Goal: Task Accomplishment & Management: Manage account settings

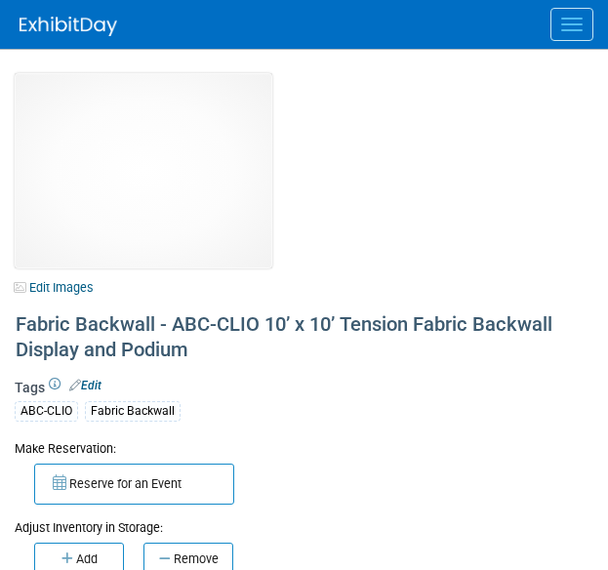
select select "[US_STATE]"
select select "BDR - Schools"
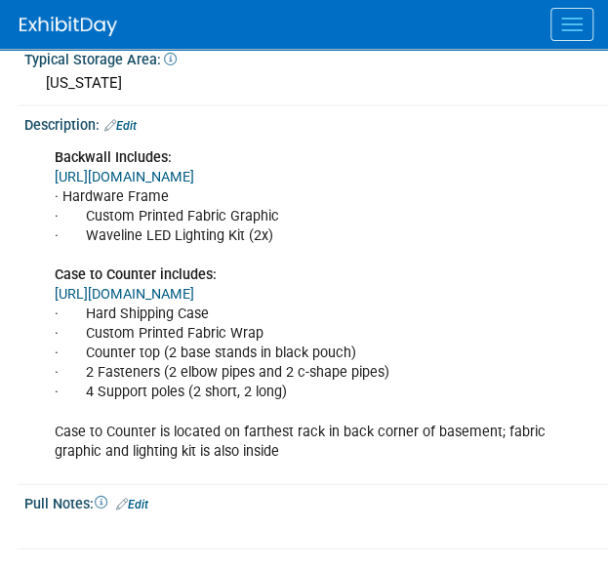
scroll to position [1017, 0]
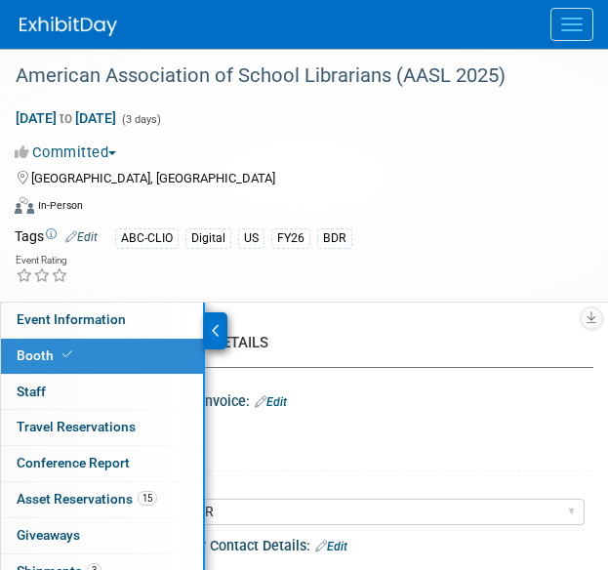
select select "CLDC - Digital/BDR"
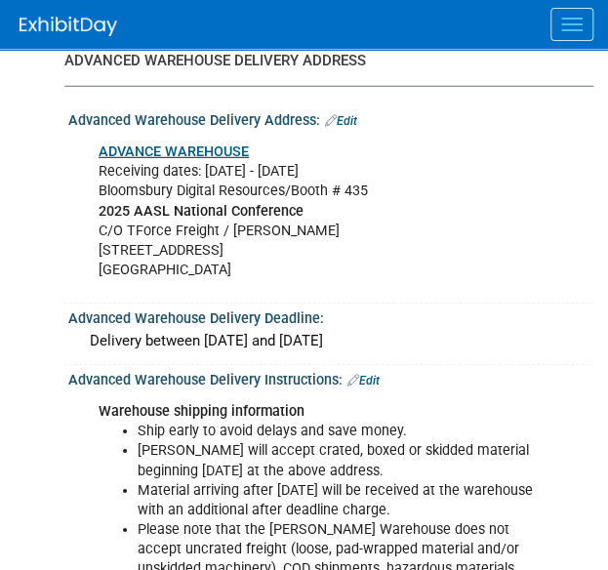
scroll to position [3144, 0]
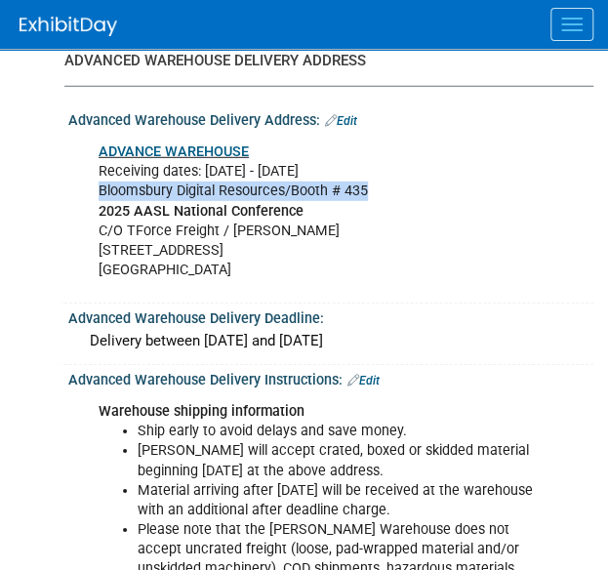
drag, startPoint x: 100, startPoint y: 179, endPoint x: 418, endPoint y: 178, distance: 318.2
click at [418, 178] on div "ADVANCE WAREHOUSE Receiving dates: Sep 15 - Oct 8 Bloomsbury Digital Resources/…" at bounding box center [321, 211] width 472 height 157
copy div "Bloomsbury Digital Resources/Booth # 435"
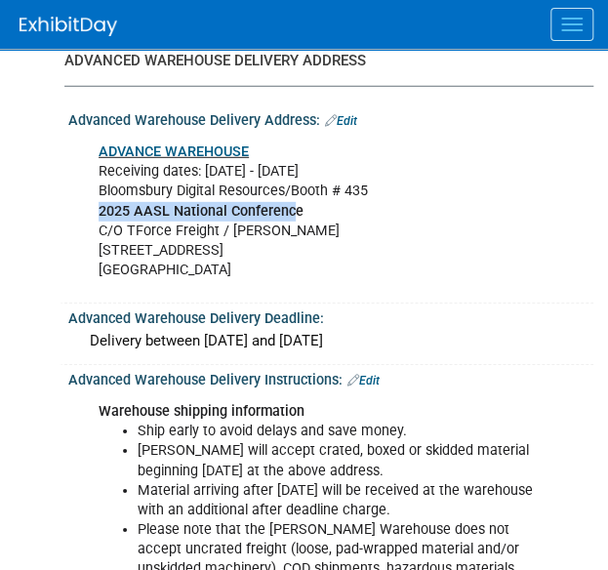
drag, startPoint x: 295, startPoint y: 198, endPoint x: 91, endPoint y: 206, distance: 204.2
click at [91, 206] on div "ADVANCE WAREHOUSE Receiving dates: Sep 15 - Oct 8 Bloomsbury Digital Resources/…" at bounding box center [321, 211] width 472 height 157
drag, startPoint x: 303, startPoint y: 209, endPoint x: 84, endPoint y: 199, distance: 218.9
click at [84, 199] on div "ADVANCE WAREHOUSE Receiving dates: Sep 15 - Oct 8 Bloomsbury Digital Resources/…" at bounding box center [328, 212] width 501 height 168
copy b "2025 AASL National Conference"
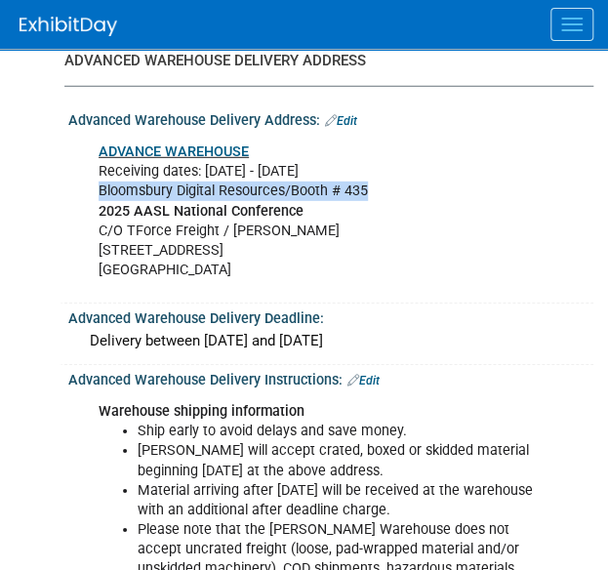
drag, startPoint x: 377, startPoint y: 184, endPoint x: 92, endPoint y: 183, distance: 285.0
click at [92, 183] on div "ADVANCE WAREHOUSE Receiving dates: Sep 15 - Oct 8 Bloomsbury Digital Resources/…" at bounding box center [321, 211] width 472 height 157
copy div "Bloomsbury Digital Resources/Booth # 435"
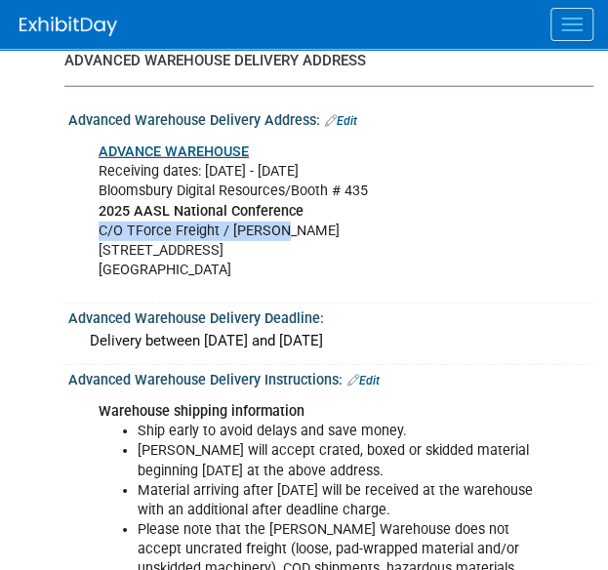
drag, startPoint x: 284, startPoint y: 216, endPoint x: 86, endPoint y: 214, distance: 198.2
click at [86, 214] on div "ADVANCE WAREHOUSE Receiving dates: Sep 15 - Oct 8 Bloomsbury Digital Resources/…" at bounding box center [321, 211] width 472 height 157
copy div "C/O TForce Freight / [PERSON_NAME]"
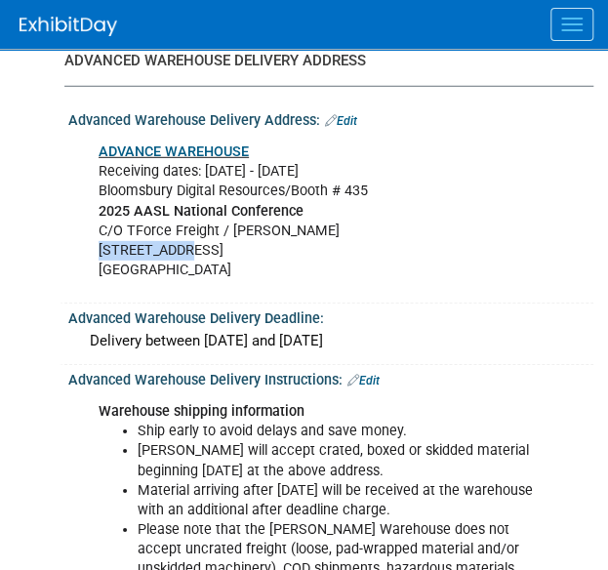
drag, startPoint x: 184, startPoint y: 239, endPoint x: 84, endPoint y: 235, distance: 99.6
click at [84, 235] on div "ADVANCE WAREHOUSE Receiving dates: Sep 15 - Oct 8 Bloomsbury Digital Resources/…" at bounding box center [328, 212] width 501 height 168
copy div "[STREET_ADDRESS]"
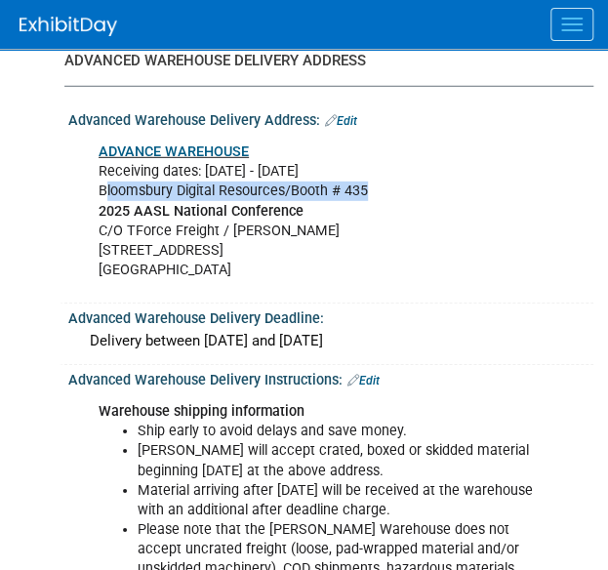
drag, startPoint x: 377, startPoint y: 179, endPoint x: 103, endPoint y: 178, distance: 273.3
click at [103, 178] on div "ADVANCE WAREHOUSE Receiving dates: Sep 15 - Oct 8 Bloomsbury Digital Resources/…" at bounding box center [321, 211] width 472 height 157
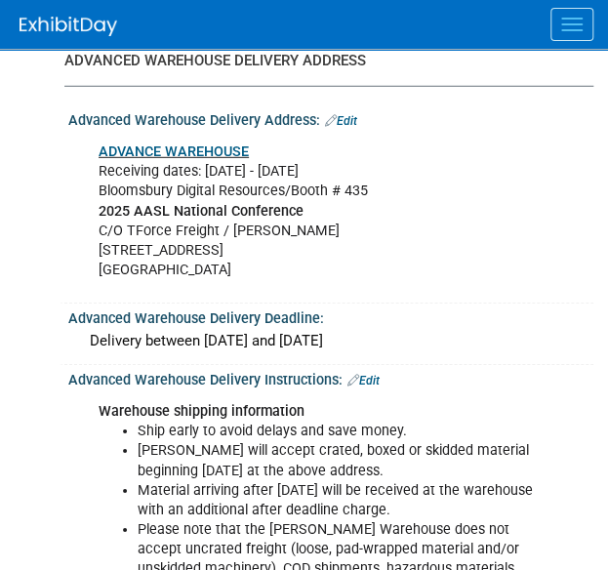
click at [98, 180] on div "ADVANCE WAREHOUSE Receiving dates: Sep 15 - Oct 8 Bloomsbury Digital Resources/…" at bounding box center [321, 211] width 472 height 157
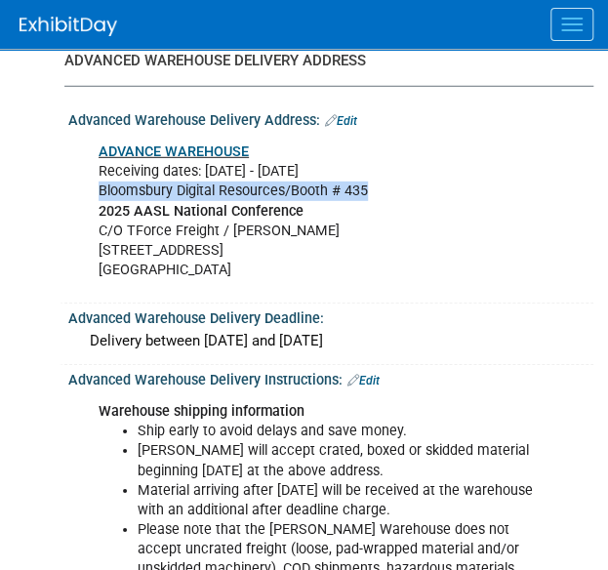
drag, startPoint x: 99, startPoint y: 179, endPoint x: 385, endPoint y: 184, distance: 286.1
click at [385, 184] on div "ADVANCE WAREHOUSE Receiving dates: Sep 15 - Oct 8 Bloomsbury Digital Resources/…" at bounding box center [321, 211] width 472 height 157
copy div "Bloomsbury Digital Resources/Booth # 435"
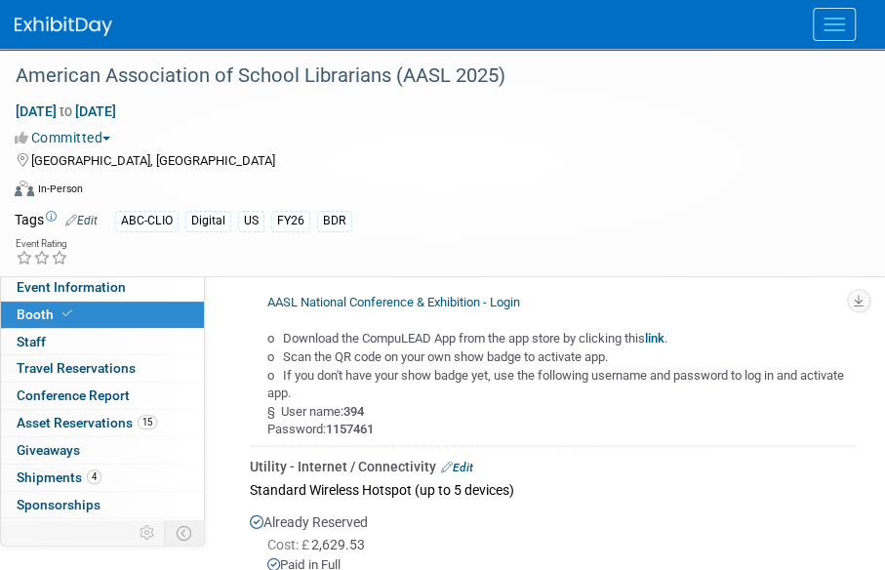
scroll to position [701, 0]
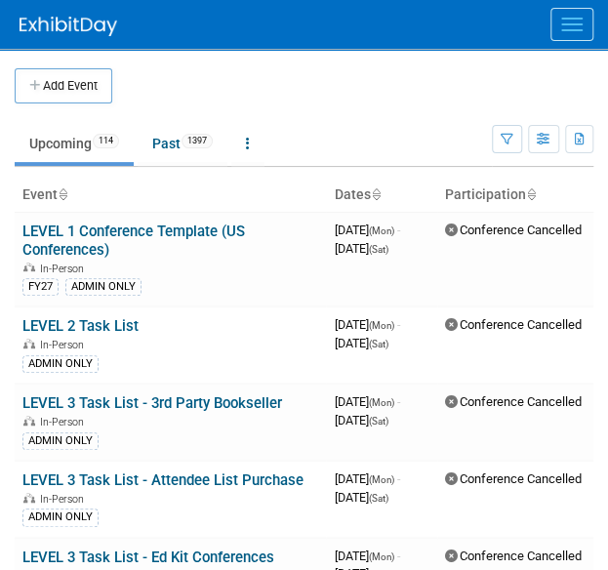
click at [568, 44] on div at bounding box center [314, 24] width 589 height 49
click at [575, 42] on div at bounding box center [314, 24] width 589 height 49
click at [573, 30] on span "Menu" at bounding box center [571, 30] width 21 height 2
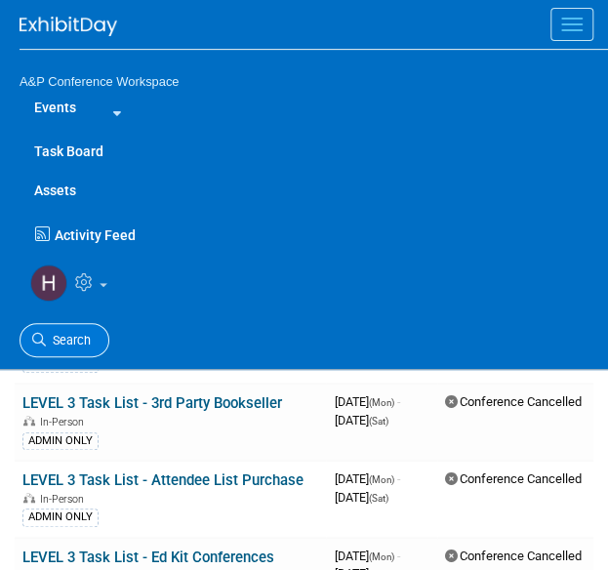
click at [49, 335] on span "Search" at bounding box center [68, 340] width 45 height 15
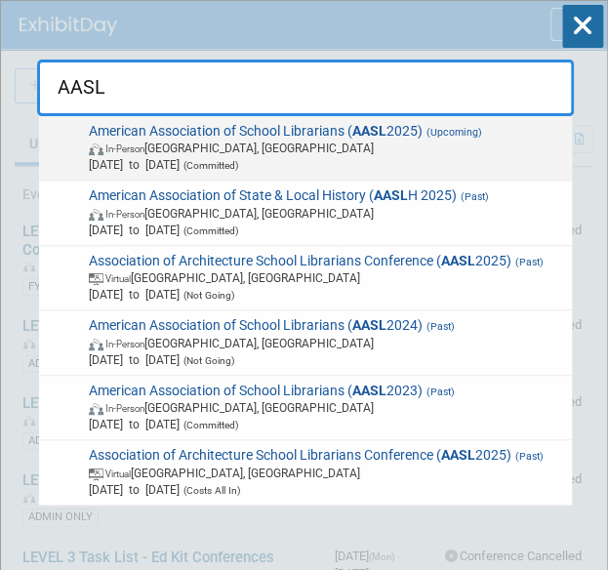
type input "AASL"
click at [164, 136] on span "American Association of School Librarians ( AASL 2025) (Upcoming) In-Person St.…" at bounding box center [324, 148] width 482 height 51
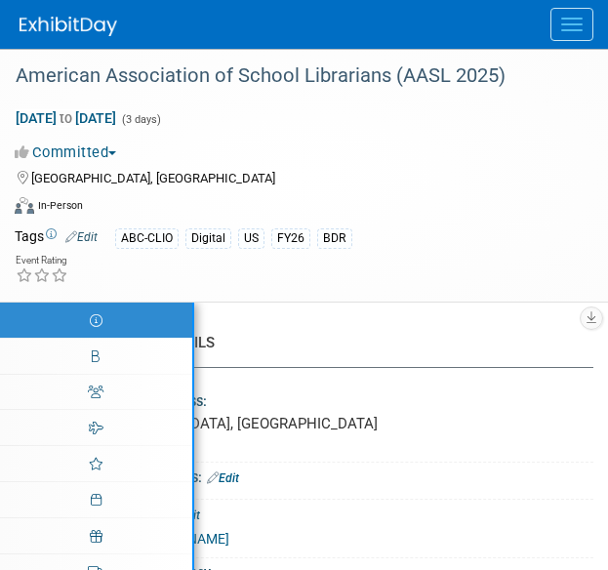
select select "Biennial"
select select "Level 1"
select select "In-Person Booth"
select select "Schools"
select select "Bloomsbury Digital Resources"
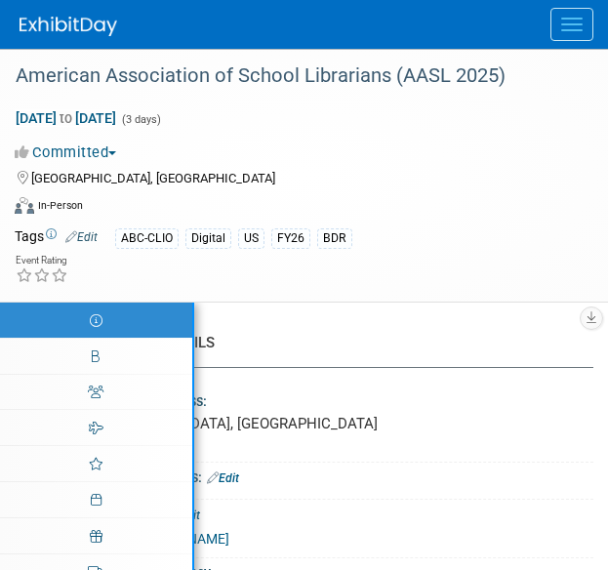
select select "[PERSON_NAME]"
select select "BDR Product Awareness and Trial Generation​"
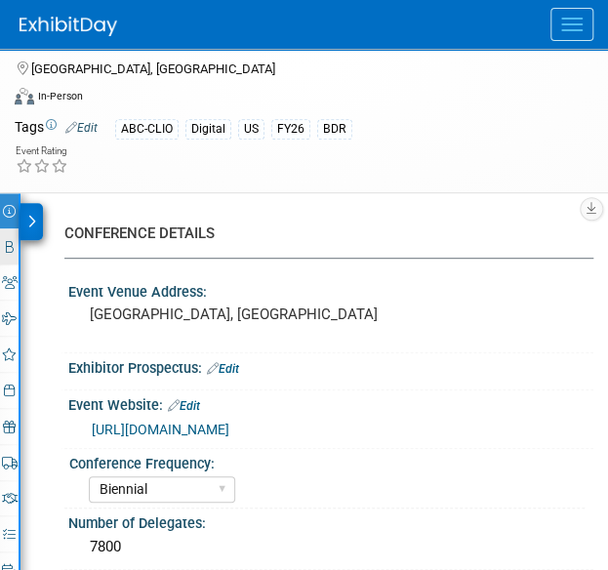
scroll to position [108, 0]
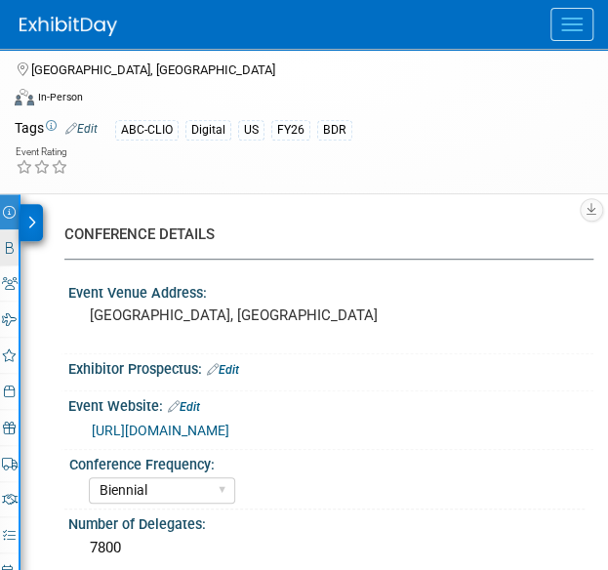
click at [14, 235] on link "Booth" at bounding box center [9, 247] width 19 height 35
select select "CLDC - Digital/BDR"
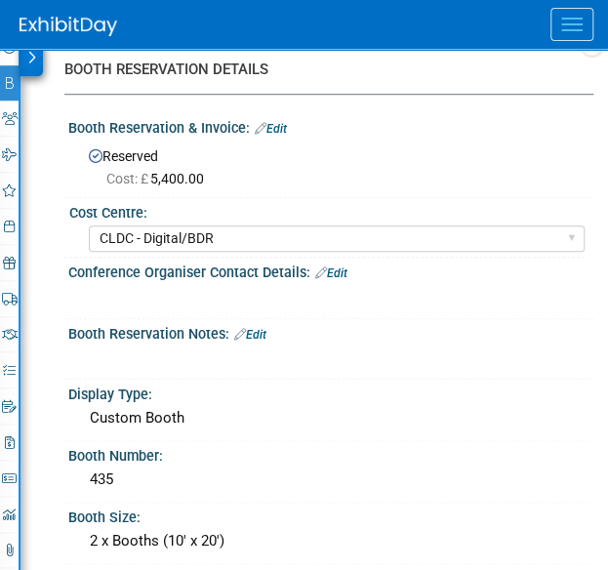
scroll to position [203, 0]
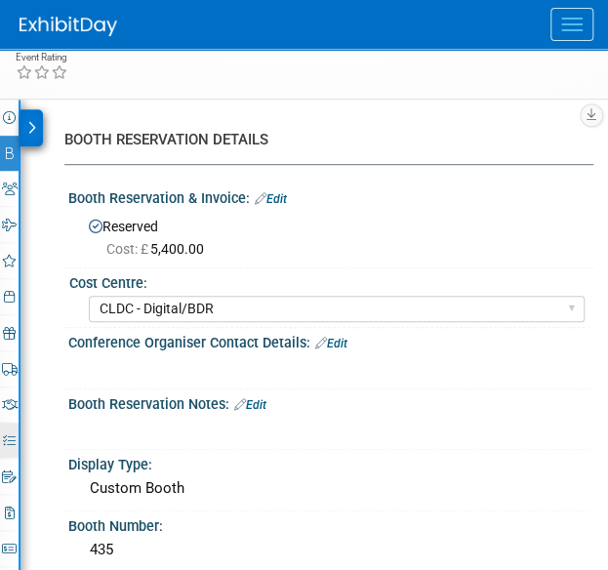
click at [8, 439] on icon at bounding box center [9, 440] width 13 height 13
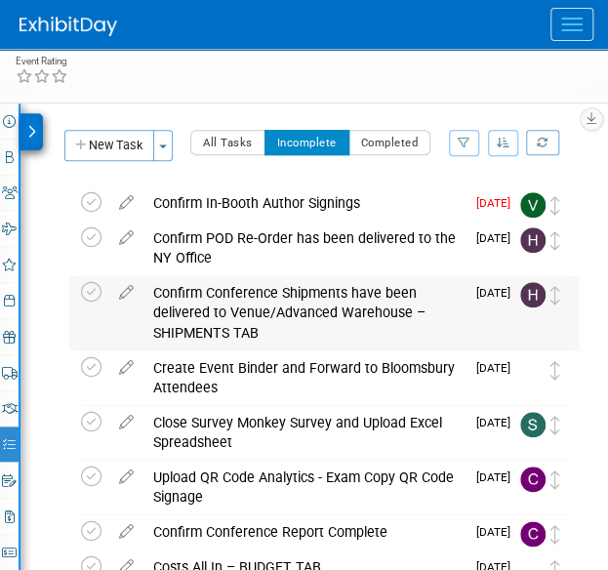
scroll to position [196, 0]
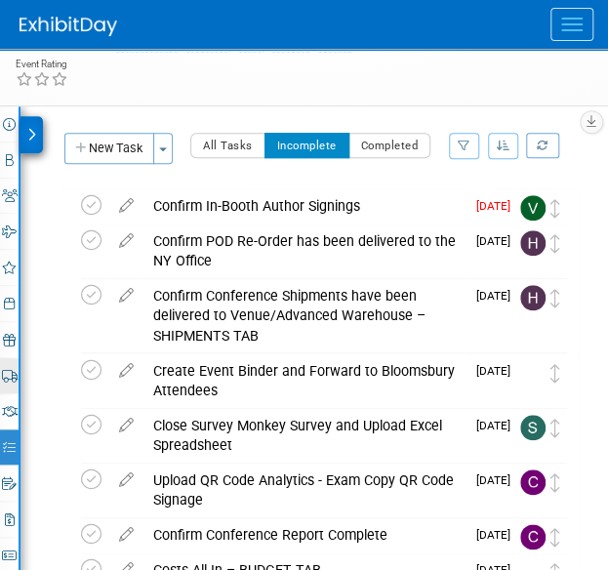
click at [10, 372] on icon at bounding box center [10, 376] width 16 height 13
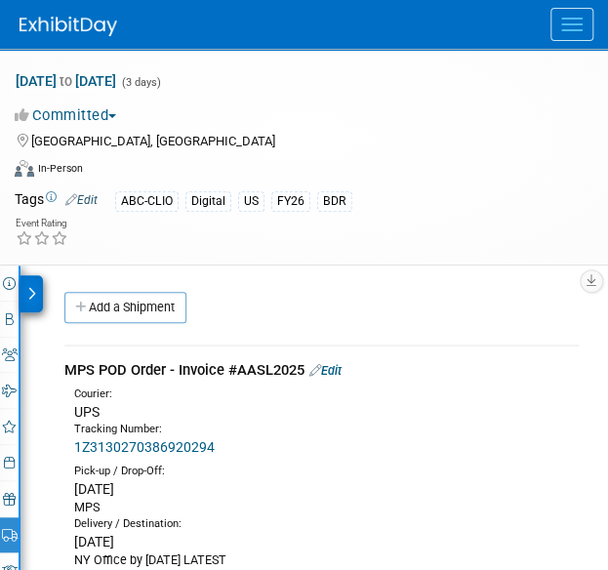
scroll to position [36, 0]
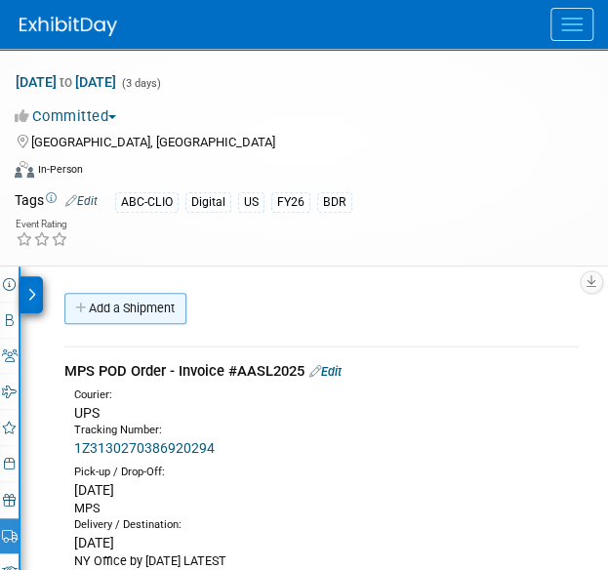
click at [136, 309] on link "Add a Shipment" at bounding box center [125, 308] width 122 height 31
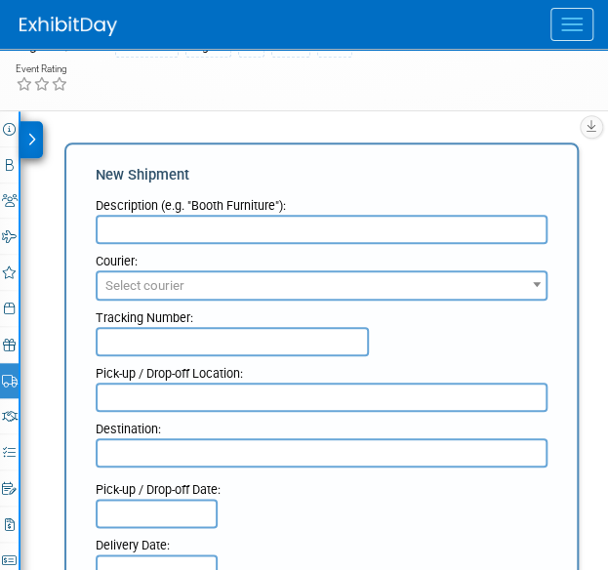
scroll to position [192, 0]
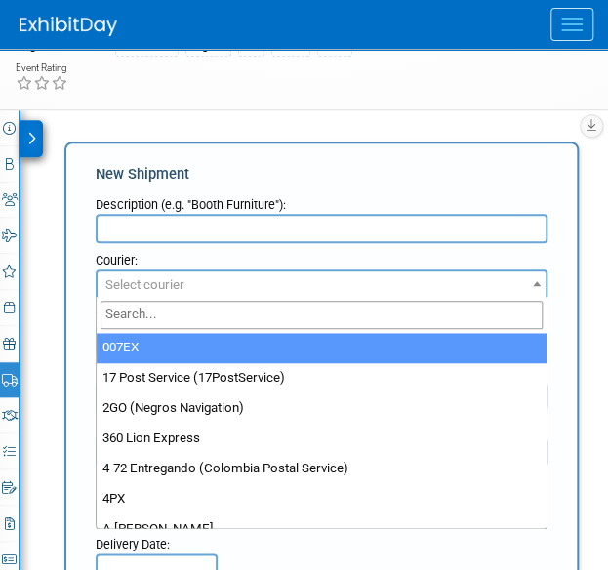
click at [143, 279] on span "Select courier" at bounding box center [144, 284] width 79 height 15
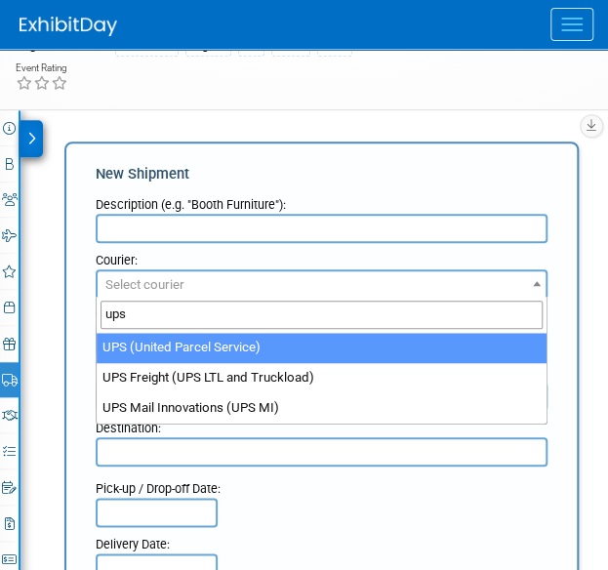
type input "ups"
select select "508"
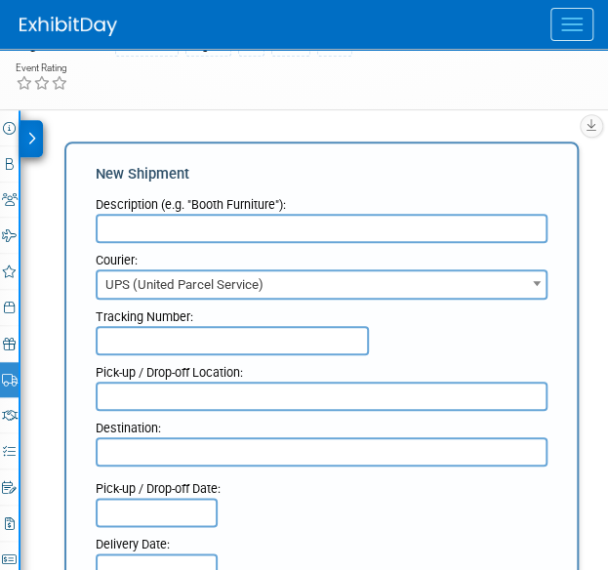
click at [147, 222] on input "text" at bounding box center [322, 228] width 452 height 29
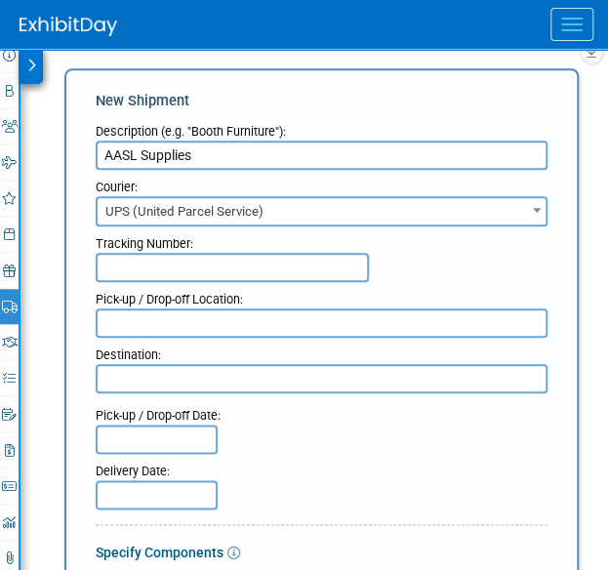
scroll to position [268, 0]
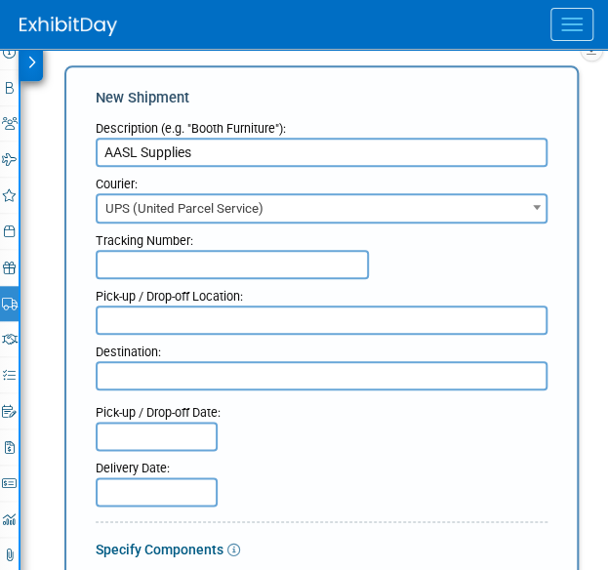
type input "AASL Supplies"
click at [146, 261] on input "text" at bounding box center [232, 264] width 273 height 29
drag, startPoint x: 146, startPoint y: 261, endPoint x: 331, endPoint y: 287, distance: 186.4
drag, startPoint x: 340, startPoint y: 257, endPoint x: -50, endPoint y: 214, distance: 391.9
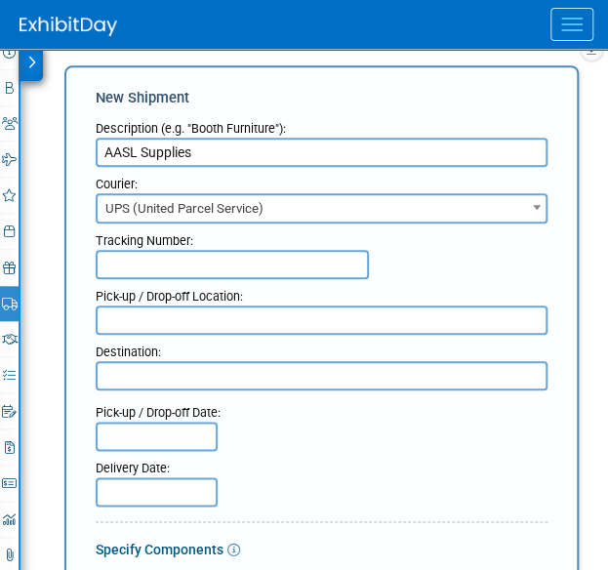
click at [0, 214] on html "A&P Conference Workspace Events Add Event Bulk Upload Events Shareable Event Bo…" at bounding box center [304, 17] width 608 height 570
paste input "1Z786Y0X0397622571"
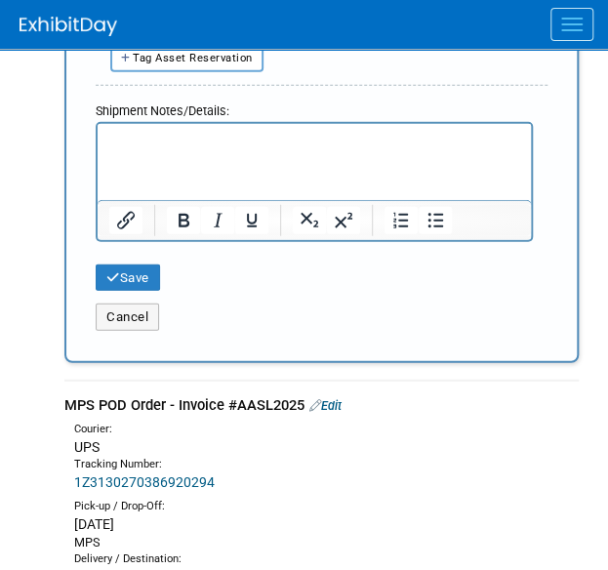
scroll to position [1108, 0]
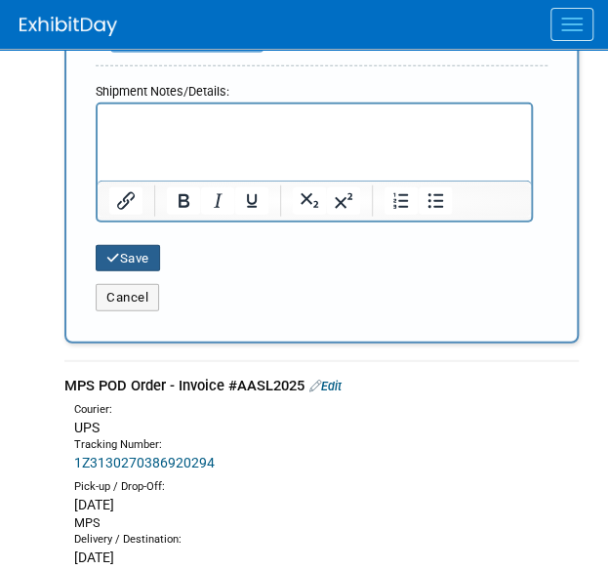
type input "1Z786Y0X0397622571"
click at [115, 252] on icon "submit" at bounding box center [113, 258] width 14 height 13
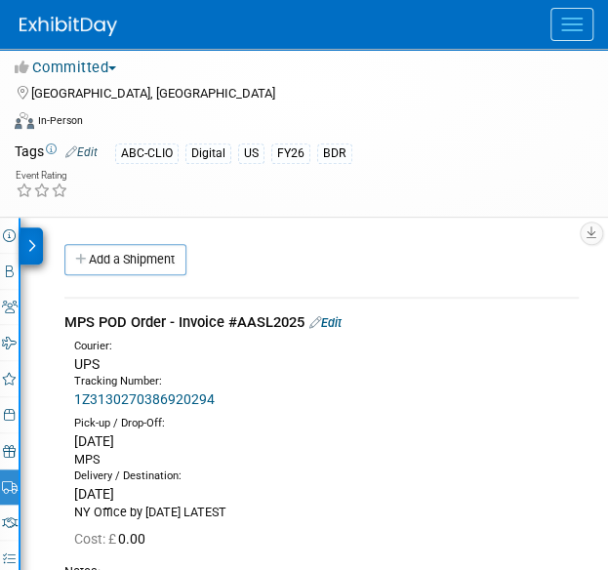
scroll to position [0, 0]
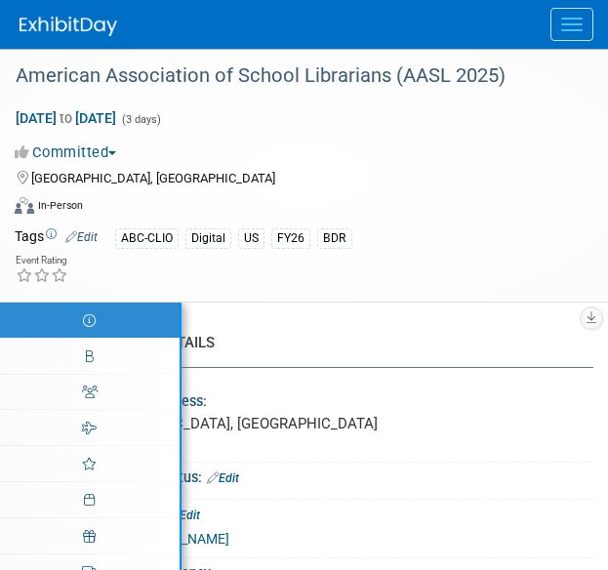
select select "Biennial"
select select "Level 1"
select select "In-Person Booth"
select select "Schools"
select select "Bloomsbury Digital Resources"
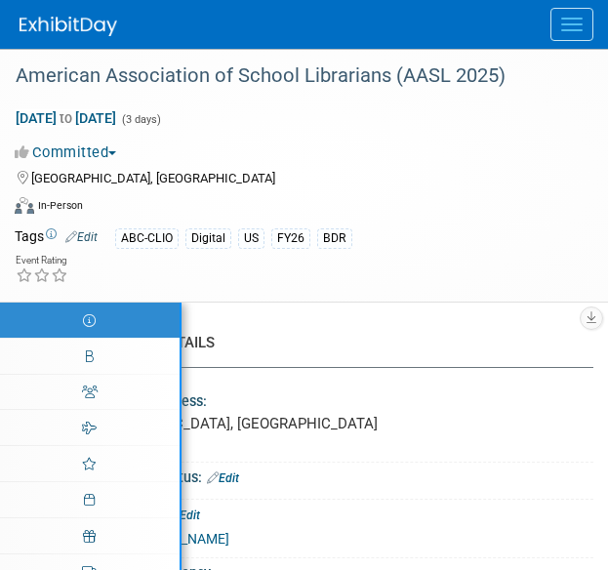
select select "[PERSON_NAME]"
select select "BDR Product Awareness and Trial Generation​"
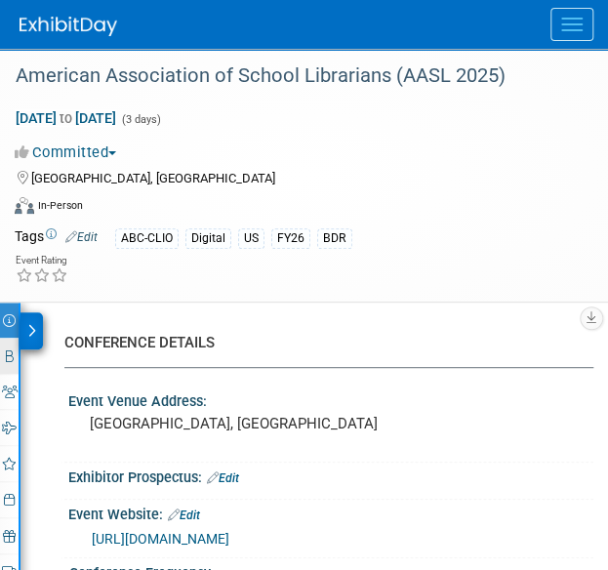
click at [4, 368] on link "Booth" at bounding box center [9, 356] width 19 height 35
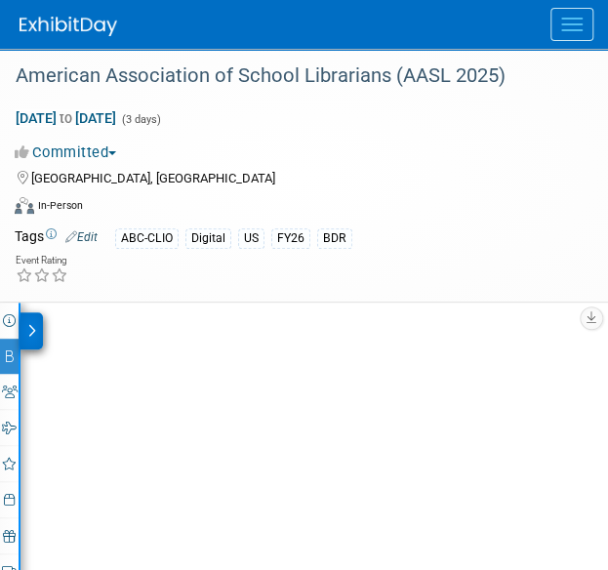
select select "CLDC - Digital/BDR"
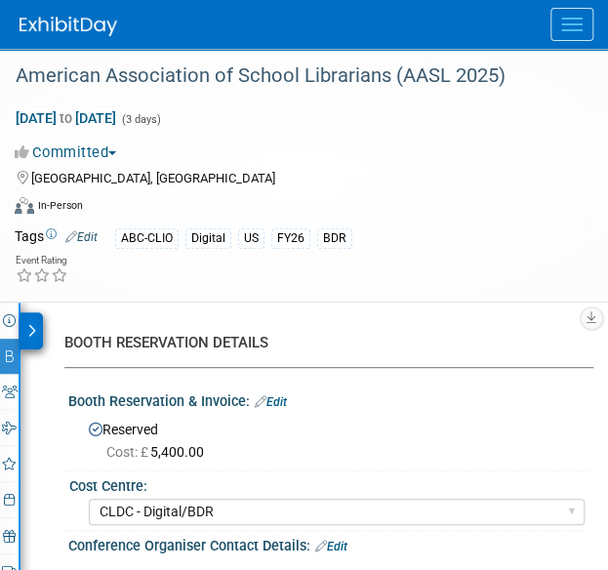
scroll to position [324, 0]
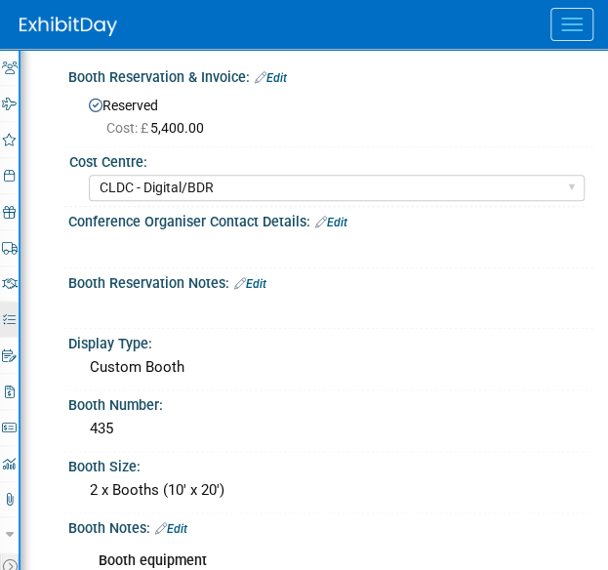
click at [13, 323] on link "73% Tasks 73%" at bounding box center [9, 319] width 19 height 35
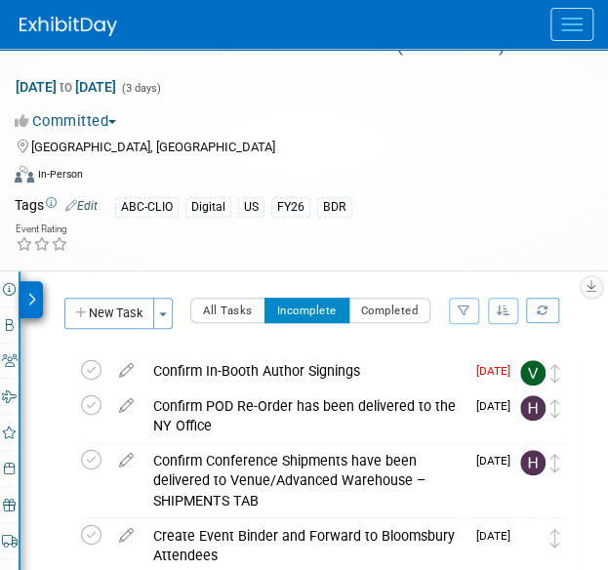
scroll to position [30, 0]
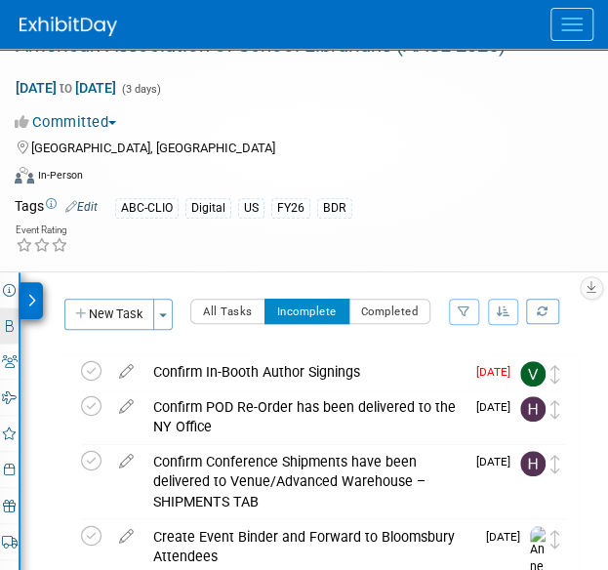
click at [10, 327] on icon at bounding box center [10, 326] width 8 height 13
select select "CLDC - Digital/BDR"
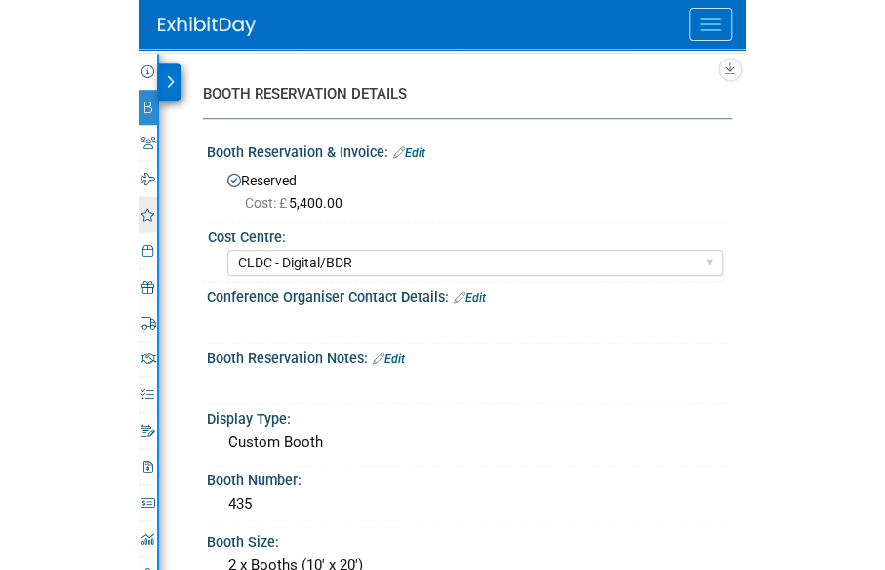
scroll to position [254, 0]
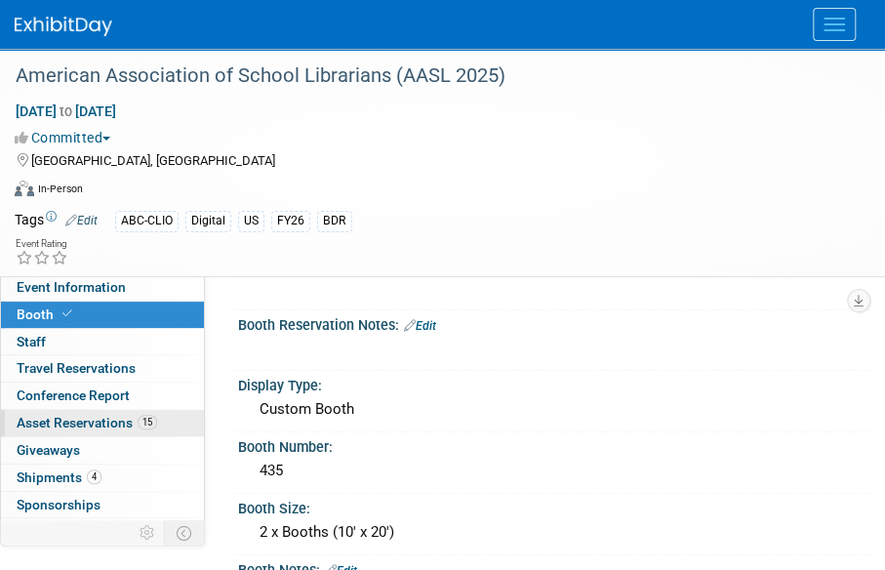
click at [80, 411] on link "15 Asset Reservations 15" at bounding box center [102, 423] width 203 height 26
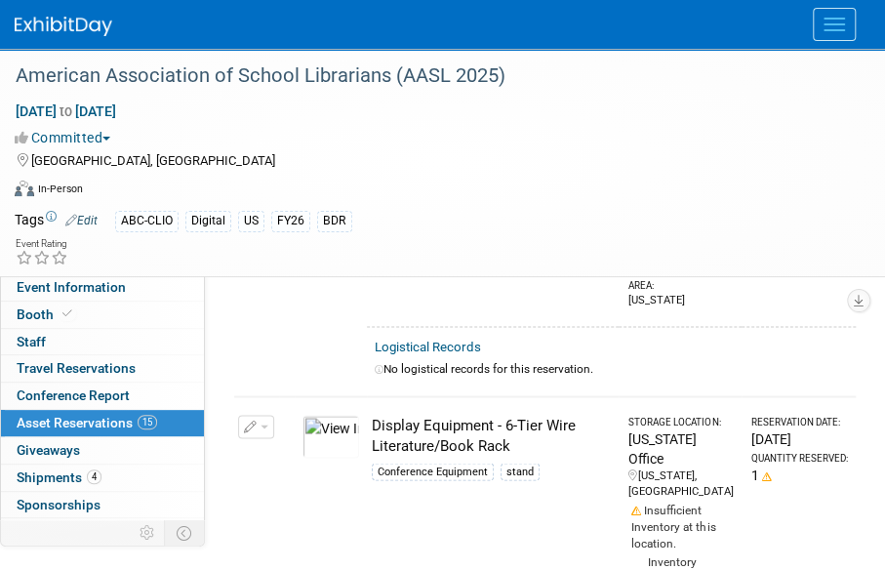
scroll to position [962, 0]
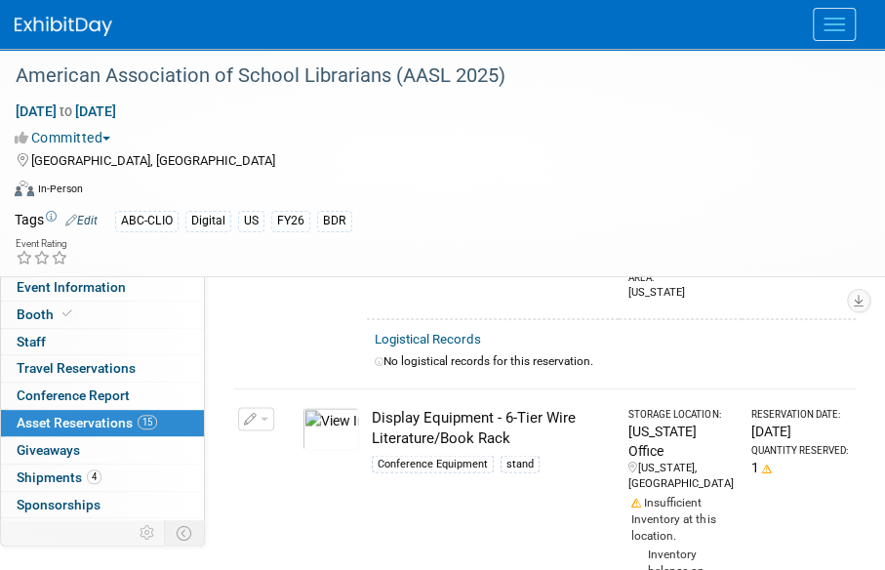
drag, startPoint x: 517, startPoint y: 330, endPoint x: 366, endPoint y: 310, distance: 152.6
click at [367, 389] on td "Display Equipment - 6-Tier Wire Literature/Book Rack Conference Equipment stand" at bounding box center [493, 543] width 252 height 308
copy div "Display Equipment - 6-Tier Wire Literature/Book Rack"
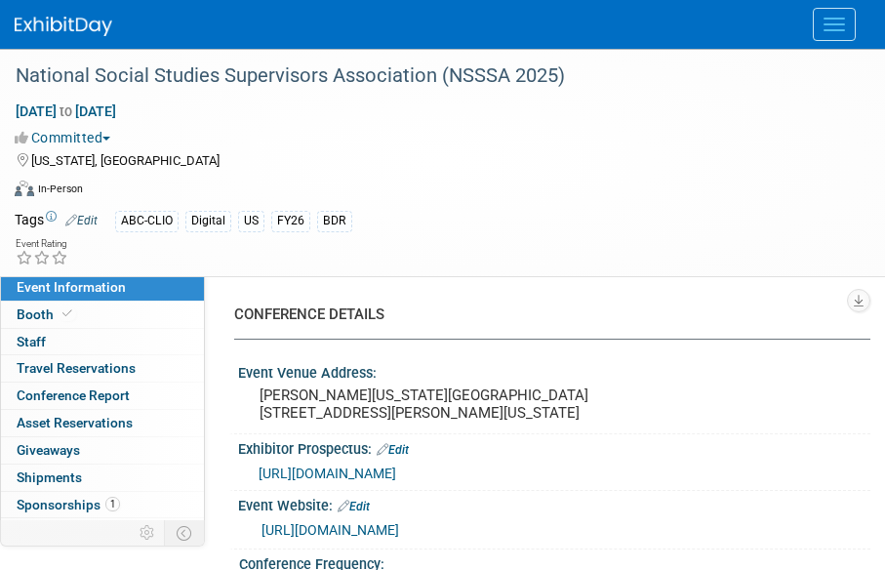
select select "Annual"
select select "Level 3"
select select "Sponsorship"
select select "Schools"
select select "Bloomsbury Digital Resources"
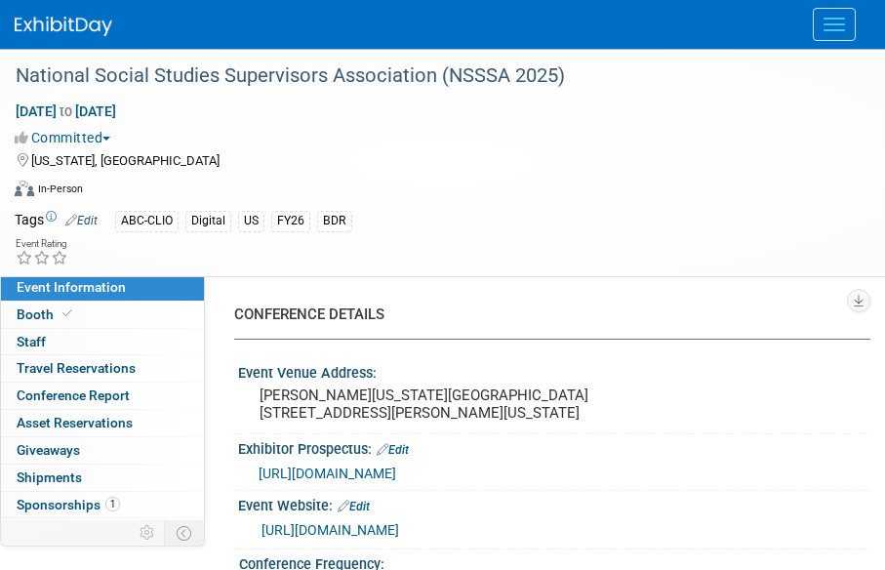
select select "[PERSON_NAME]"
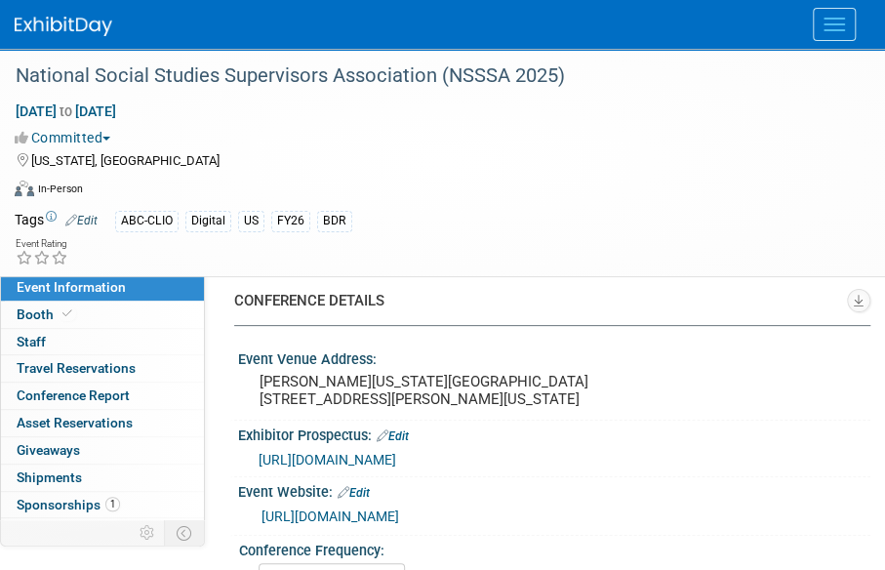
click at [82, 24] on img at bounding box center [64, 27] width 98 height 20
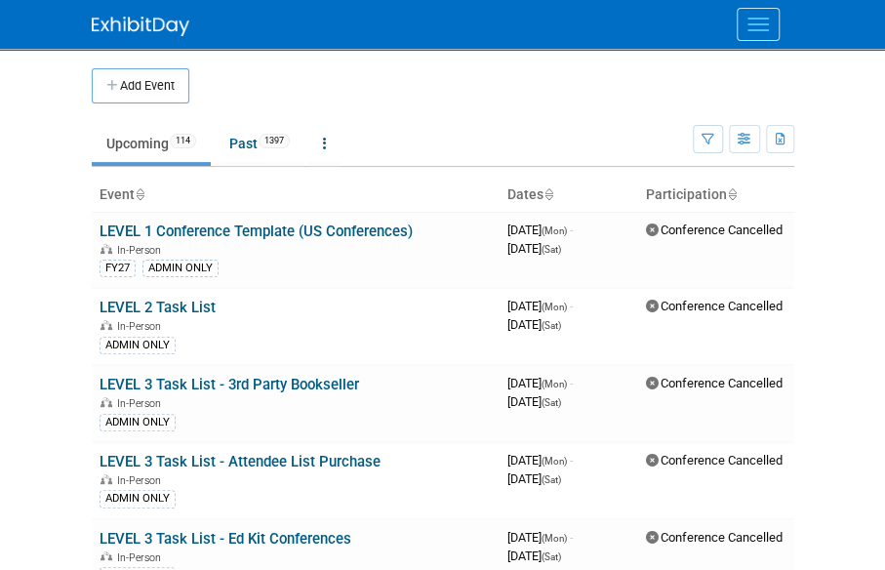
click at [732, 9] on div at bounding box center [443, 24] width 703 height 49
click at [762, 18] on span "Menu" at bounding box center [758, 19] width 21 height 2
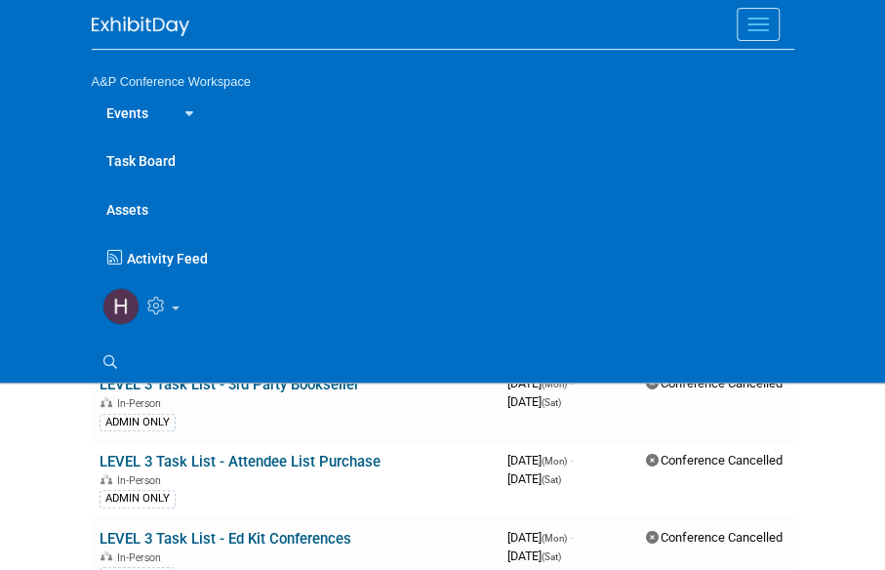
click at [128, 206] on link "Assets" at bounding box center [443, 208] width 703 height 49
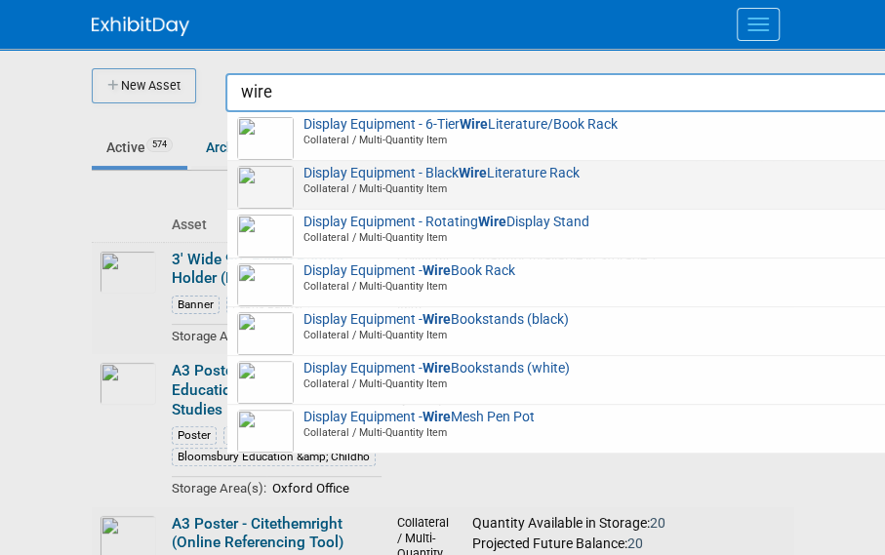
click at [540, 186] on span "Collateral / Multi-Quantity Item" at bounding box center [592, 189] width 698 height 14
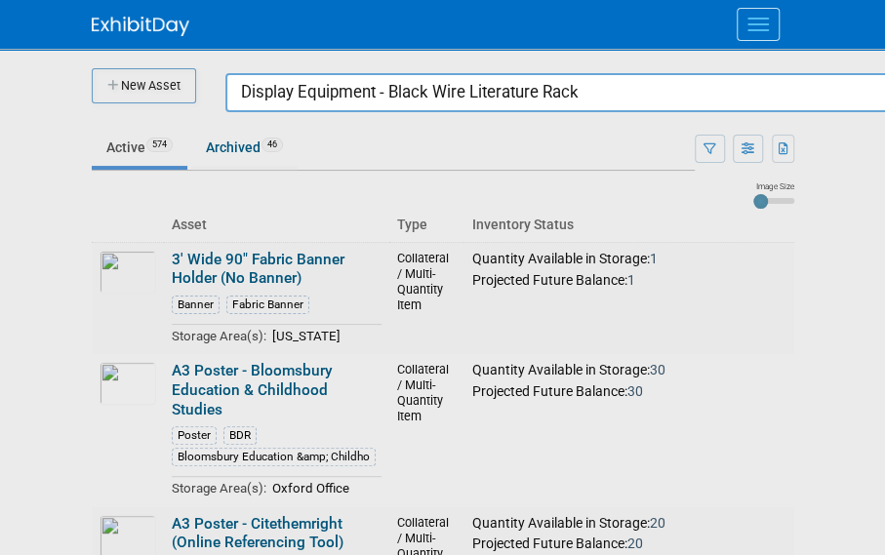
drag, startPoint x: 608, startPoint y: 99, endPoint x: 248, endPoint y: 120, distance: 360.9
click at [248, 120] on body "A&P Conference Workspace Events Task Board Assets New Asset Search Assets Bulk …" at bounding box center [442, 277] width 885 height 555
type input "D"
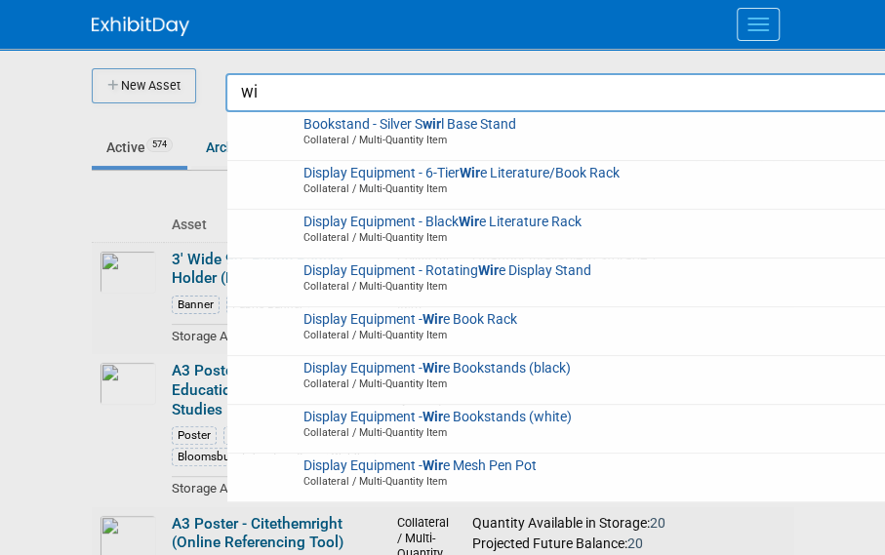
type input "w"
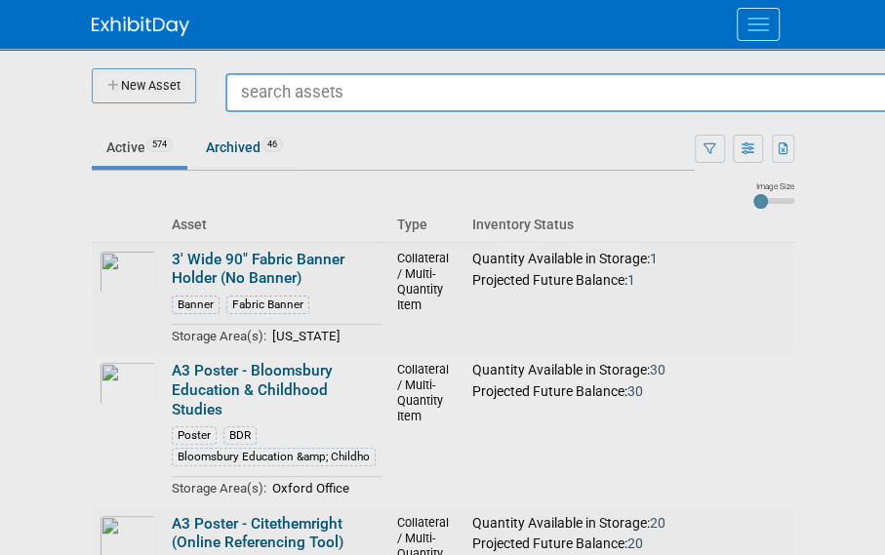
click at [335, 77] on input "text" at bounding box center [588, 92] width 727 height 39
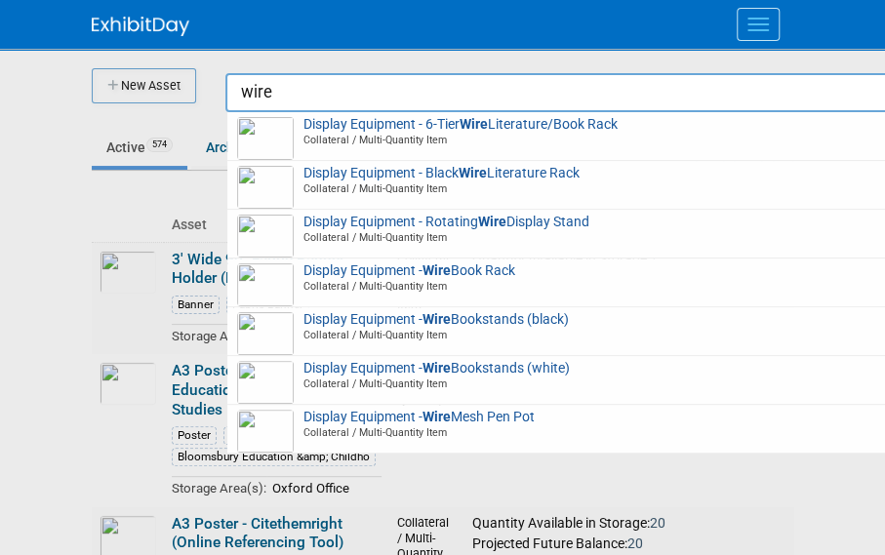
drag, startPoint x: 305, startPoint y: 102, endPoint x: 121, endPoint y: 79, distance: 185.0
click at [121, 79] on body "A&P Conference Workspace Events Task Board Assets New Asset Search Assets Bulk …" at bounding box center [442, 277] width 885 height 555
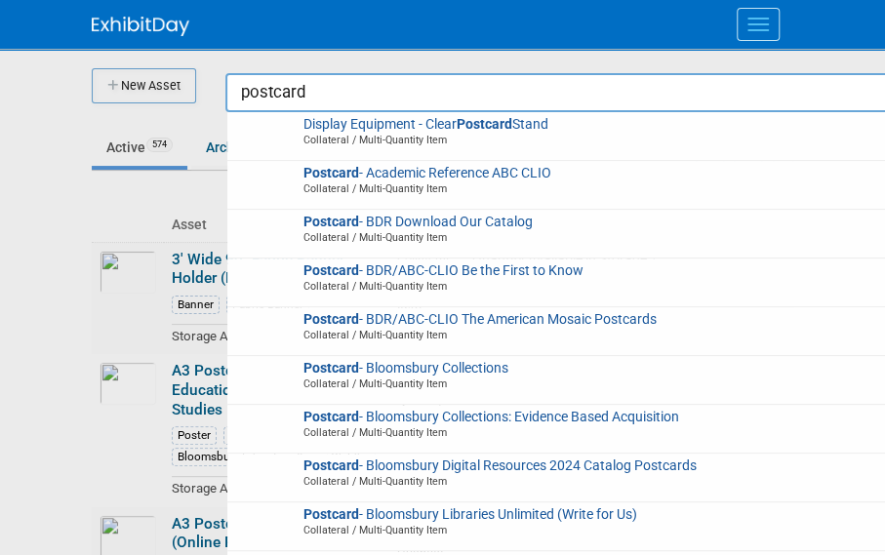
type input "postcard"
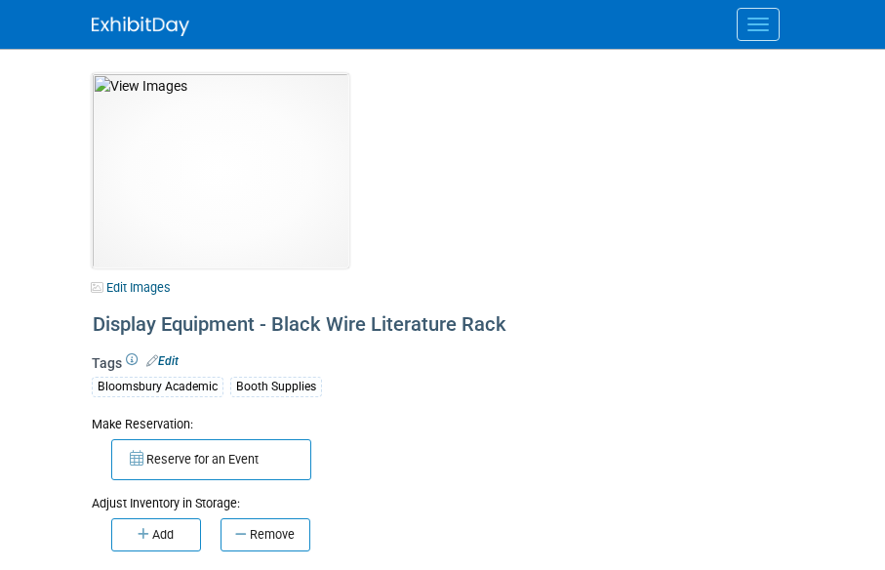
select select "[US_STATE]"
select select "A&P"
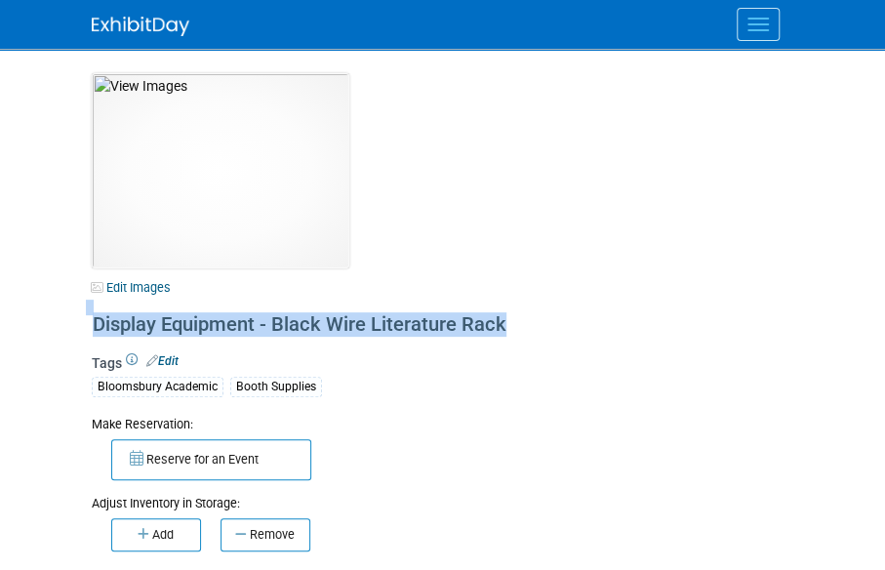
drag, startPoint x: 517, startPoint y: 329, endPoint x: 14, endPoint y: 316, distance: 503.9
click at [14, 316] on body "A&P Conference Workspace Events Task Board Assets New Asset" at bounding box center [442, 285] width 885 height 570
copy div "Display Equipment - Black Wire Literature Rack"
